Goal: Task Accomplishment & Management: Manage account settings

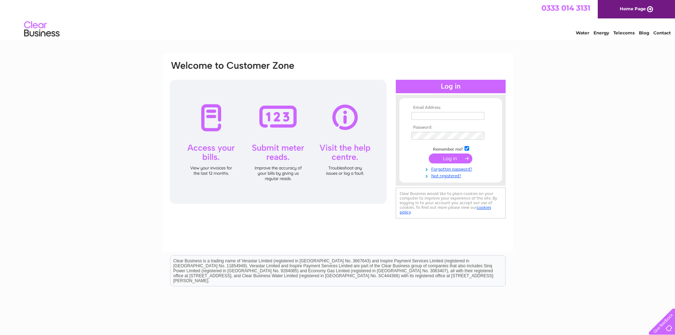
type input "bspoke.cycles@yahoo.co.uk"
click at [443, 160] on input "submit" at bounding box center [451, 159] width 44 height 10
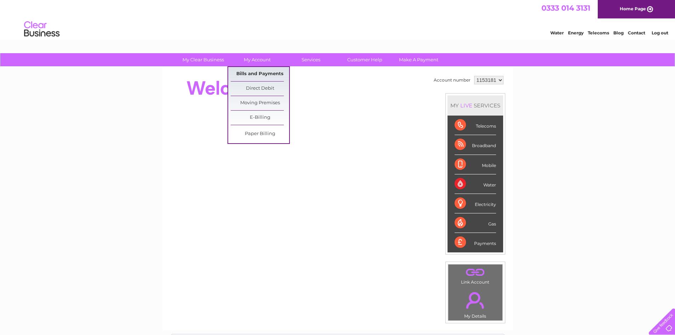
click at [254, 74] on link "Bills and Payments" at bounding box center [260, 74] width 59 height 14
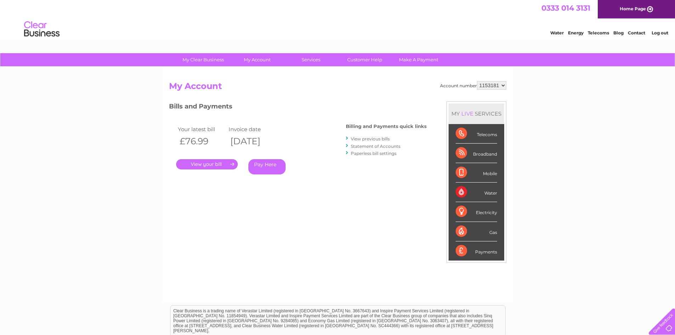
click at [231, 163] on link "." at bounding box center [207, 164] width 62 height 10
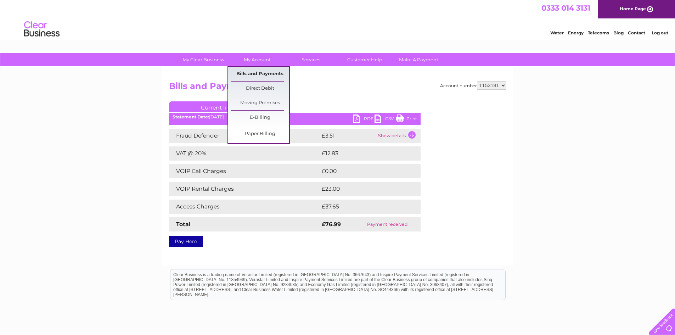
click at [256, 73] on link "Bills and Payments" at bounding box center [260, 74] width 59 height 14
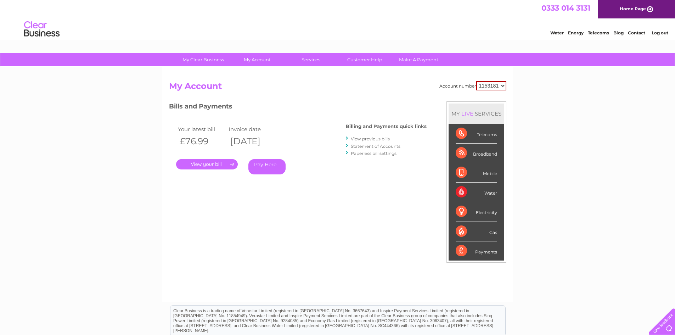
click at [385, 139] on link "View previous bills" at bounding box center [370, 138] width 39 height 5
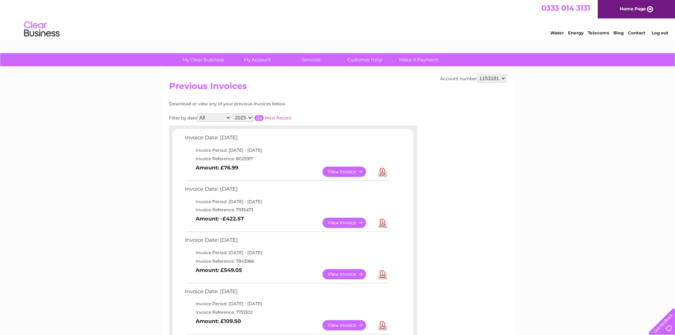
scroll to position [35, 0]
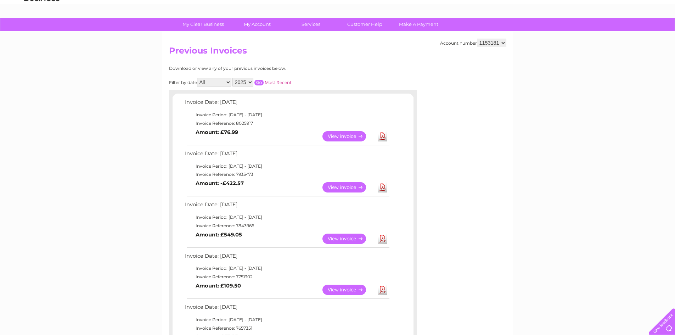
click at [345, 137] on link "View" at bounding box center [349, 136] width 52 height 10
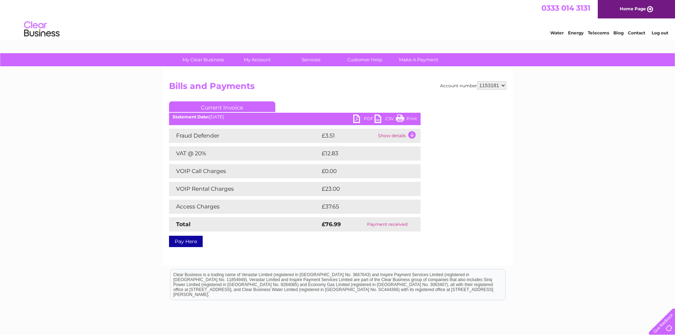
click at [359, 118] on link "PDF" at bounding box center [364, 120] width 21 height 10
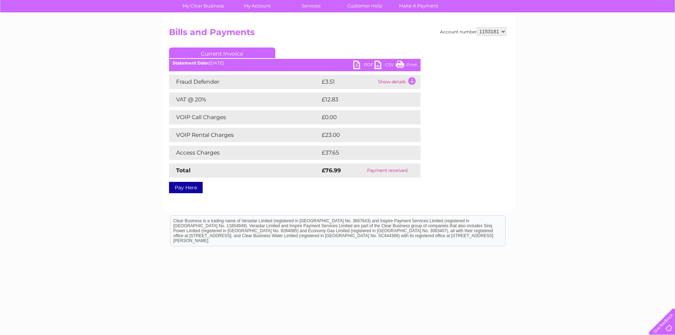
scroll to position [57, 0]
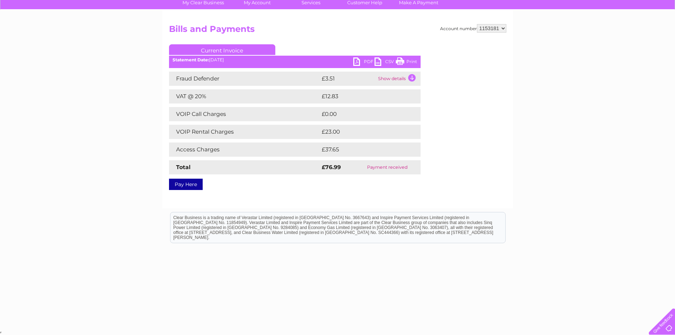
click at [406, 77] on td "Show details" at bounding box center [399, 79] width 44 height 14
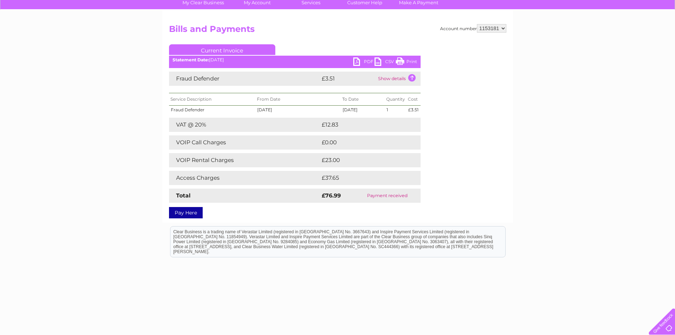
click at [413, 77] on td "Show details" at bounding box center [399, 79] width 44 height 14
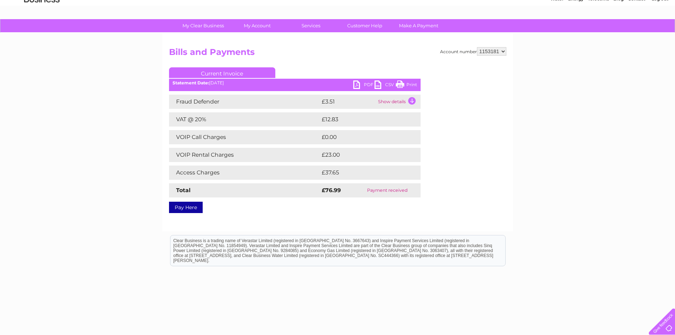
scroll to position [0, 0]
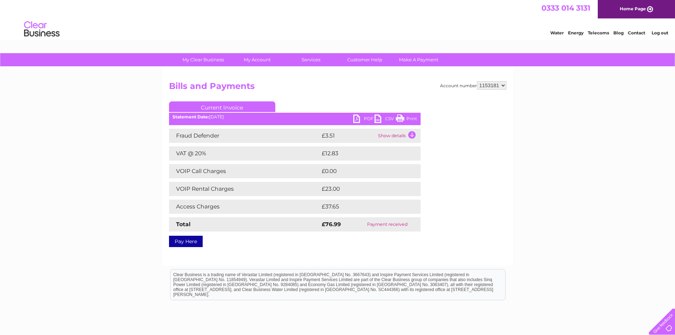
click at [655, 33] on link "Log out" at bounding box center [660, 32] width 17 height 5
